Goal: Information Seeking & Learning: Learn about a topic

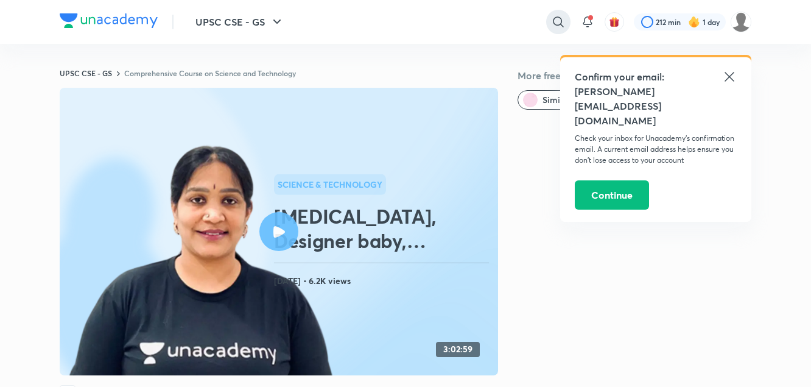
click at [556, 19] on icon at bounding box center [558, 22] width 15 height 15
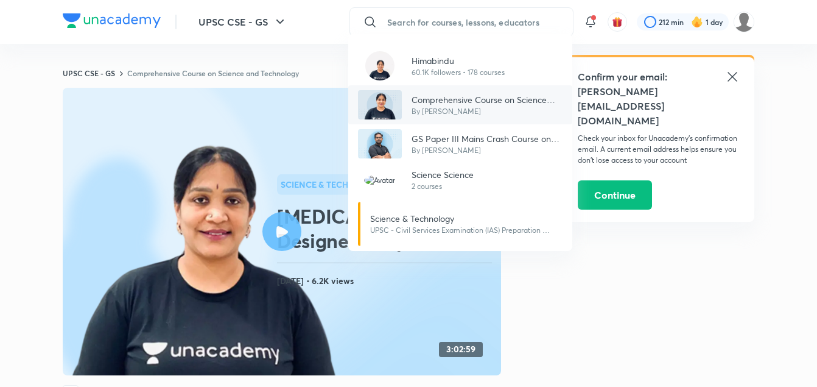
click at [479, 118] on div "Comprehensive Course on Science and Technology By [PERSON_NAME]" at bounding box center [460, 104] width 224 height 39
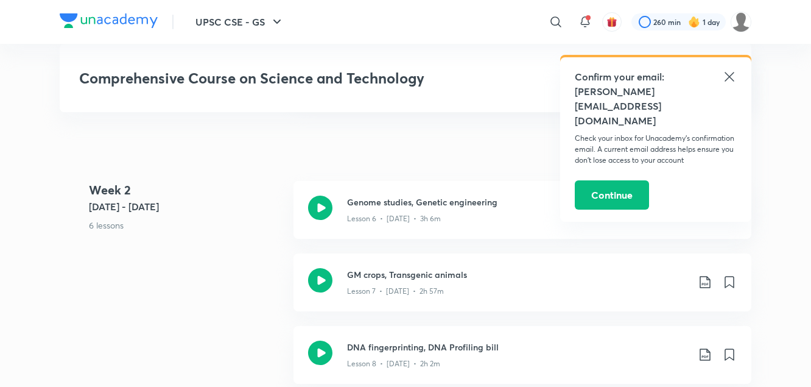
scroll to position [1011, 0]
click at [447, 206] on h3 "Genome studies, Genetic engineering" at bounding box center [517, 200] width 341 height 13
